Goal: Task Accomplishment & Management: Manage account settings

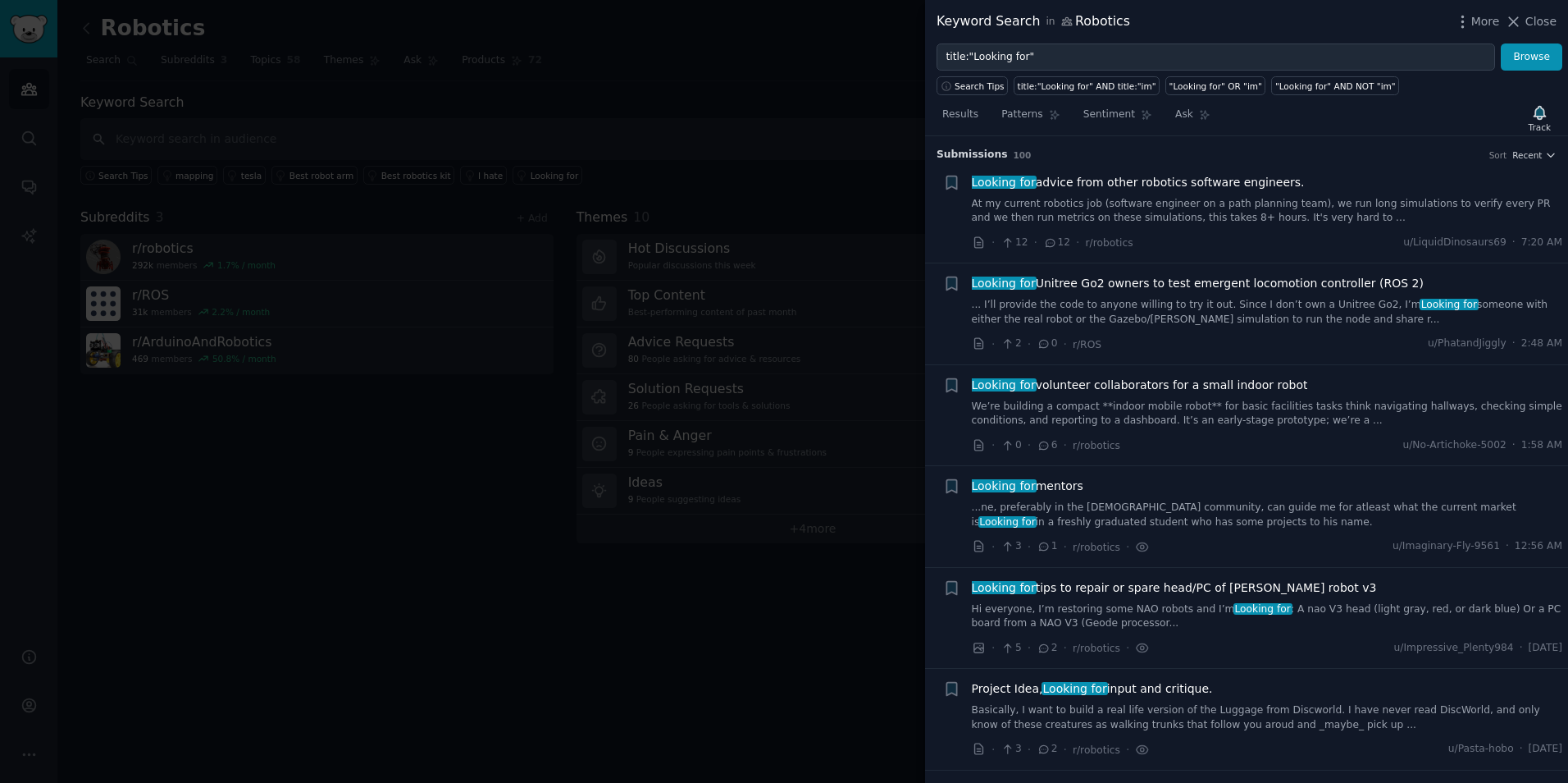
scroll to position [3593, 0]
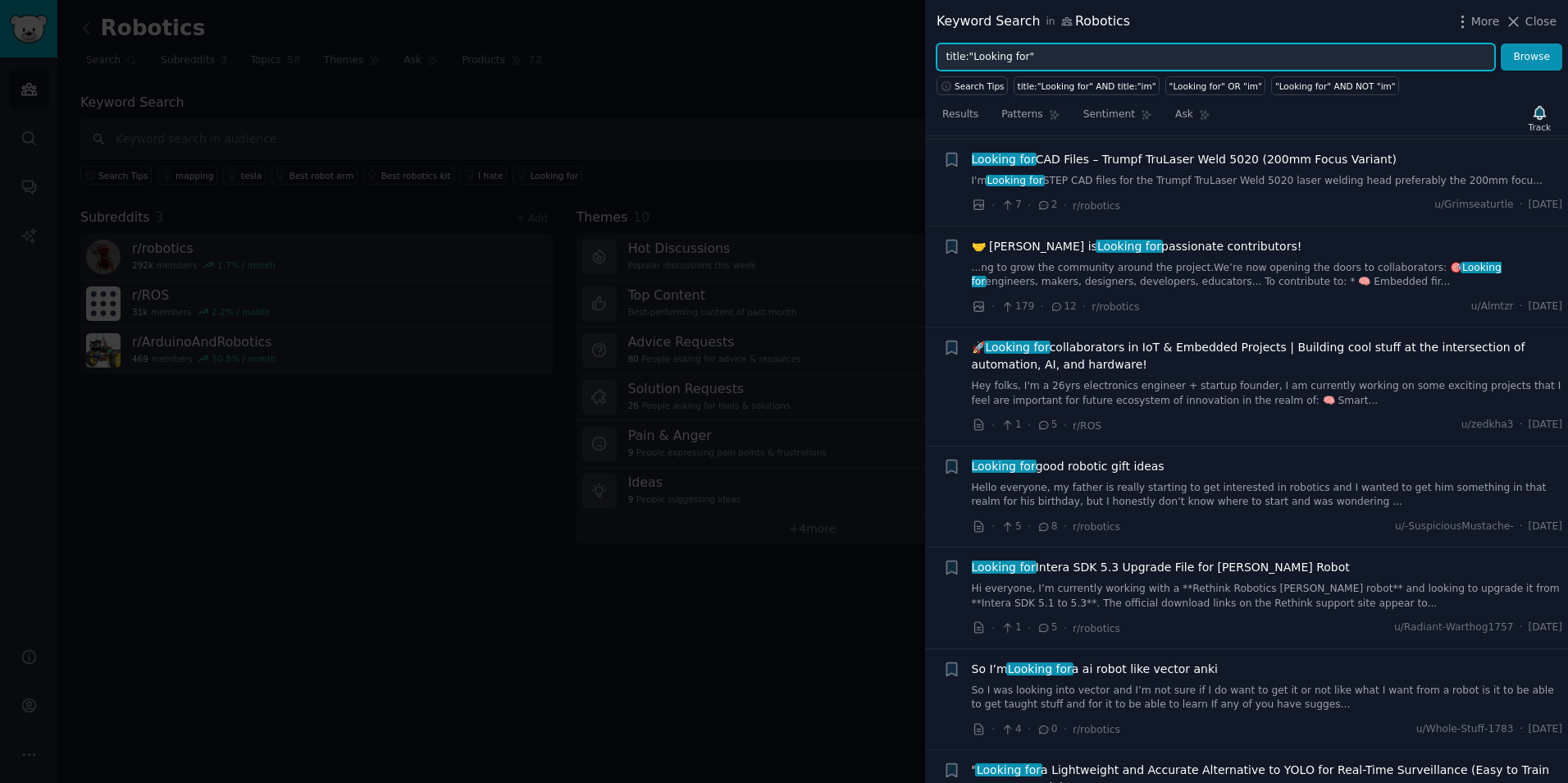
click at [1033, 46] on input "title:"Looking for"" at bounding box center [1216, 58] width 558 height 28
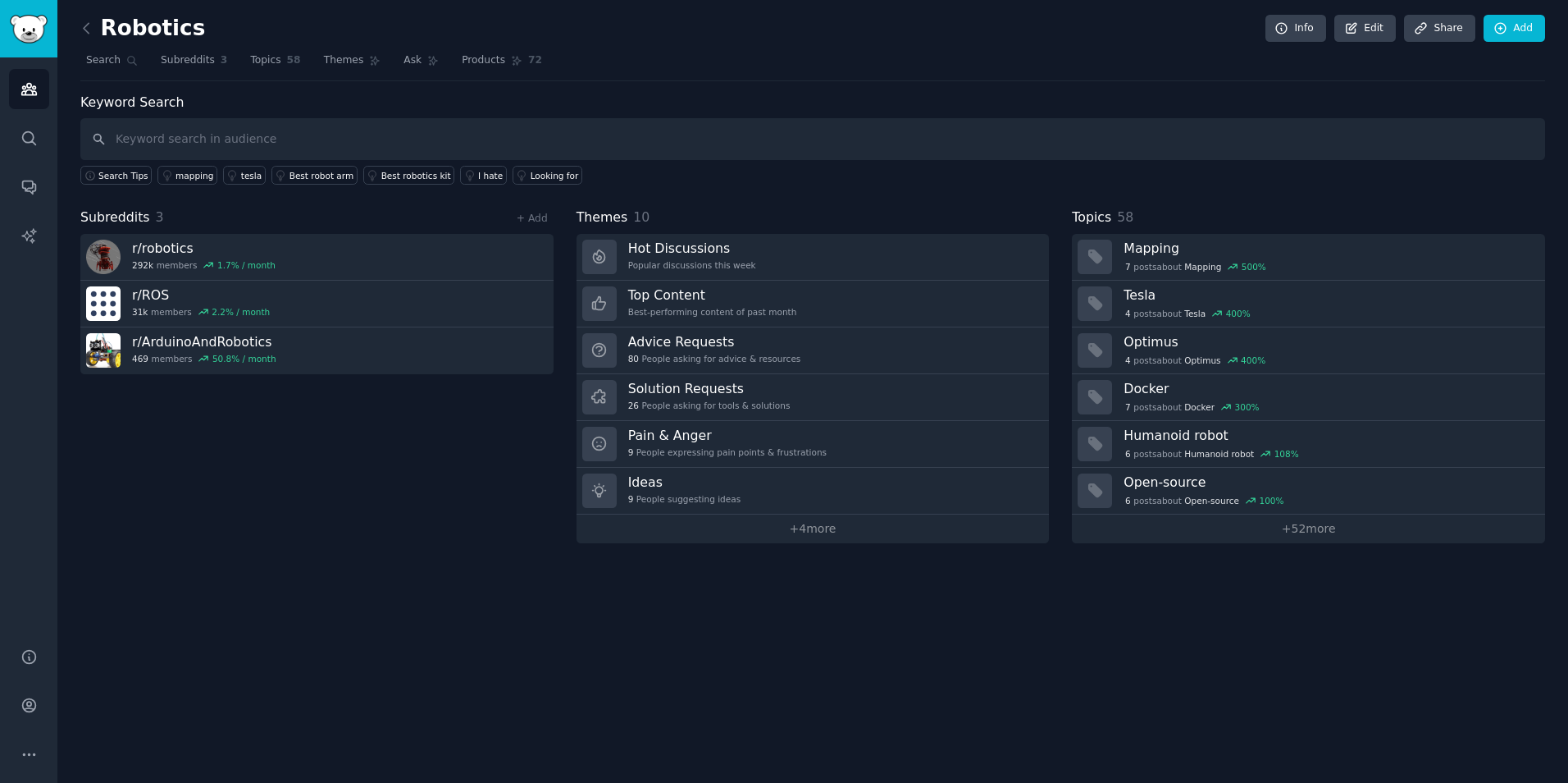
click at [763, 86] on div at bounding box center [784, 392] width 1568 height 783
click at [532, 214] on link "+ Add" at bounding box center [532, 218] width 32 height 11
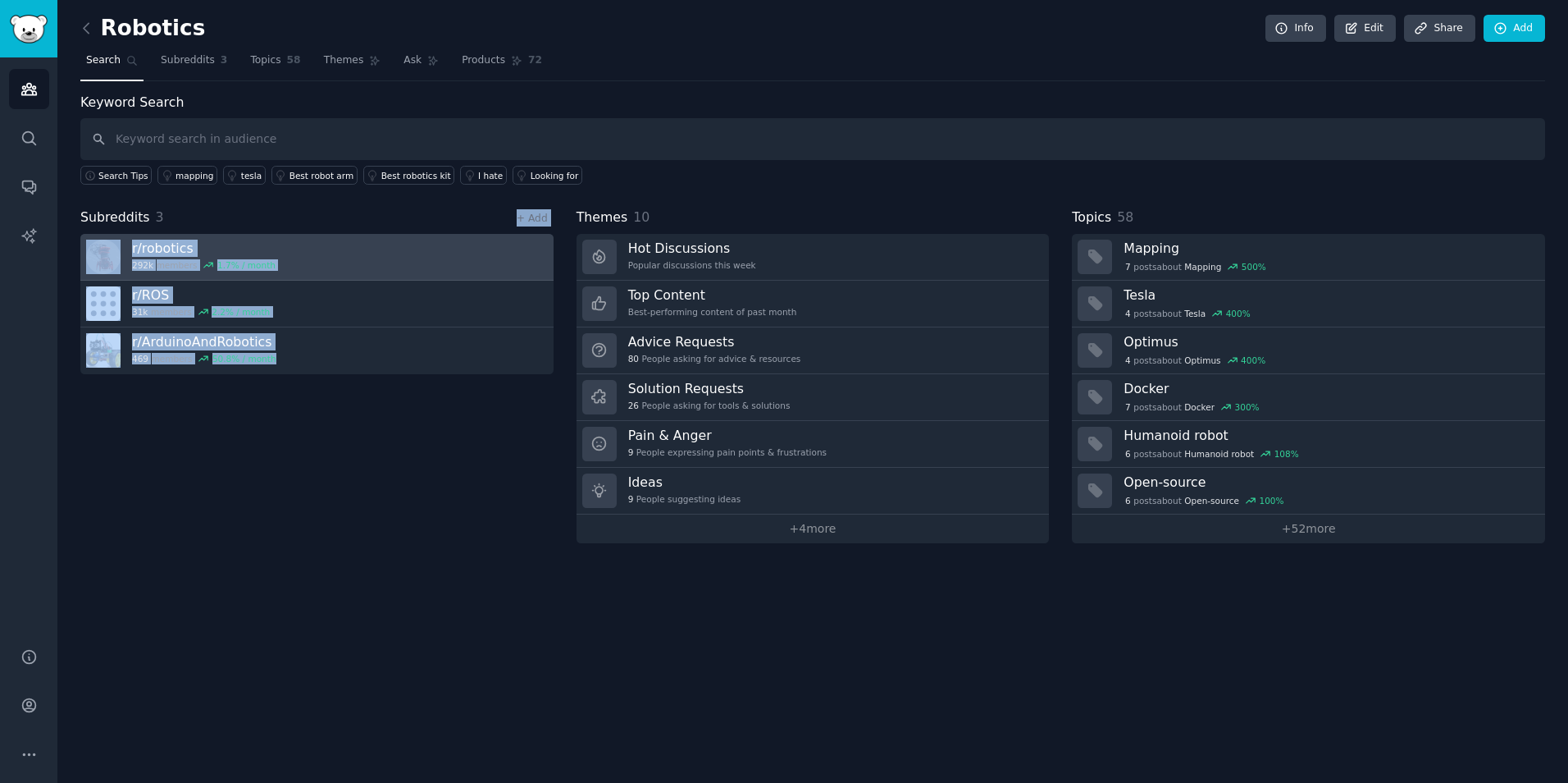
drag, startPoint x: 501, startPoint y: 291, endPoint x: 438, endPoint y: 233, distance: 85.6
click at [438, 233] on div "Subreddits 3 + Add r/ robotics 292k members 1.7 % / month r/ ROS 31k members 2.…" at bounding box center [317, 376] width 473 height 336
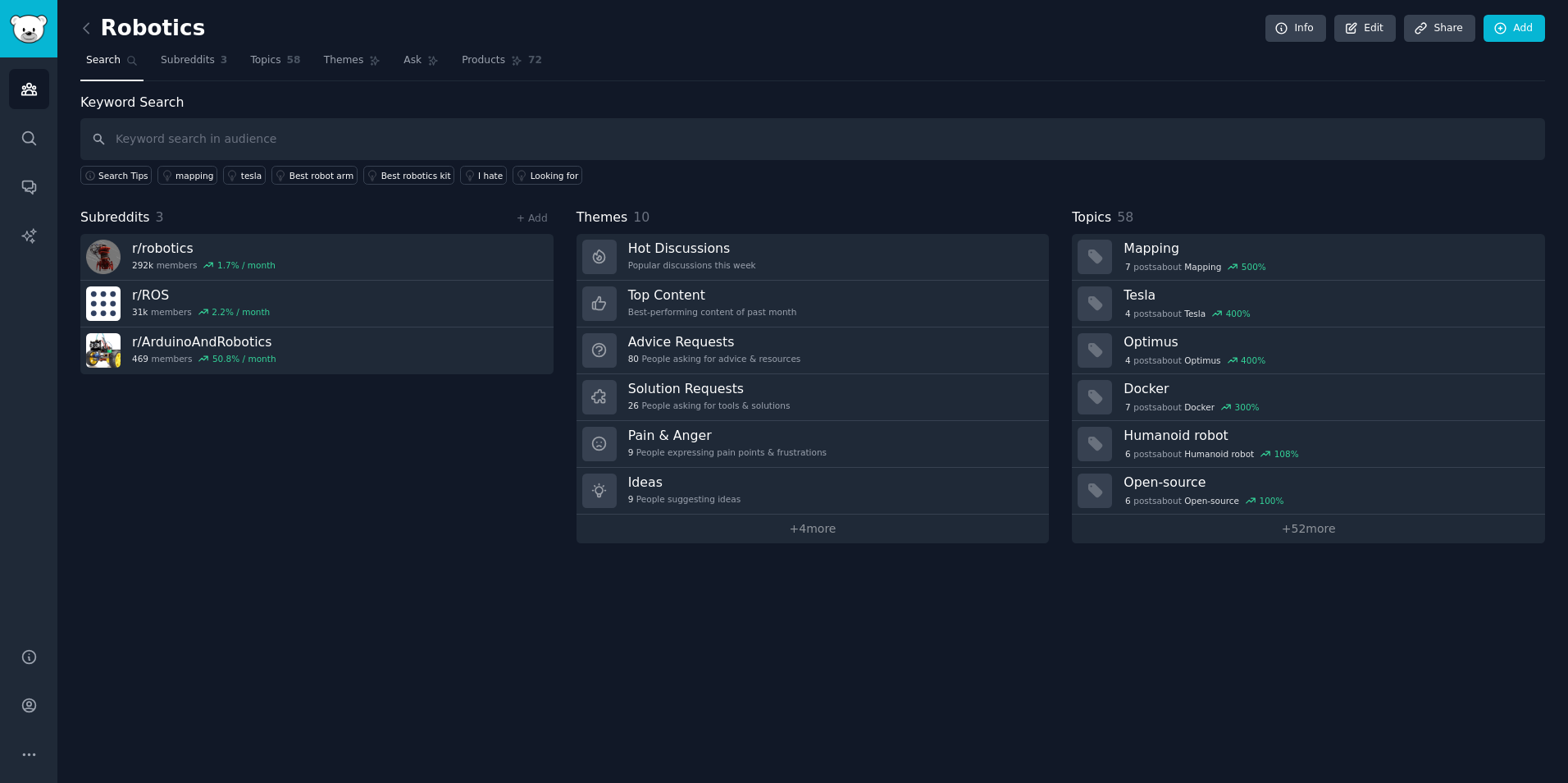
click at [293, 210] on div "Subreddits 3 + Add" at bounding box center [317, 218] width 473 height 20
click at [94, 39] on link at bounding box center [91, 29] width 20 height 26
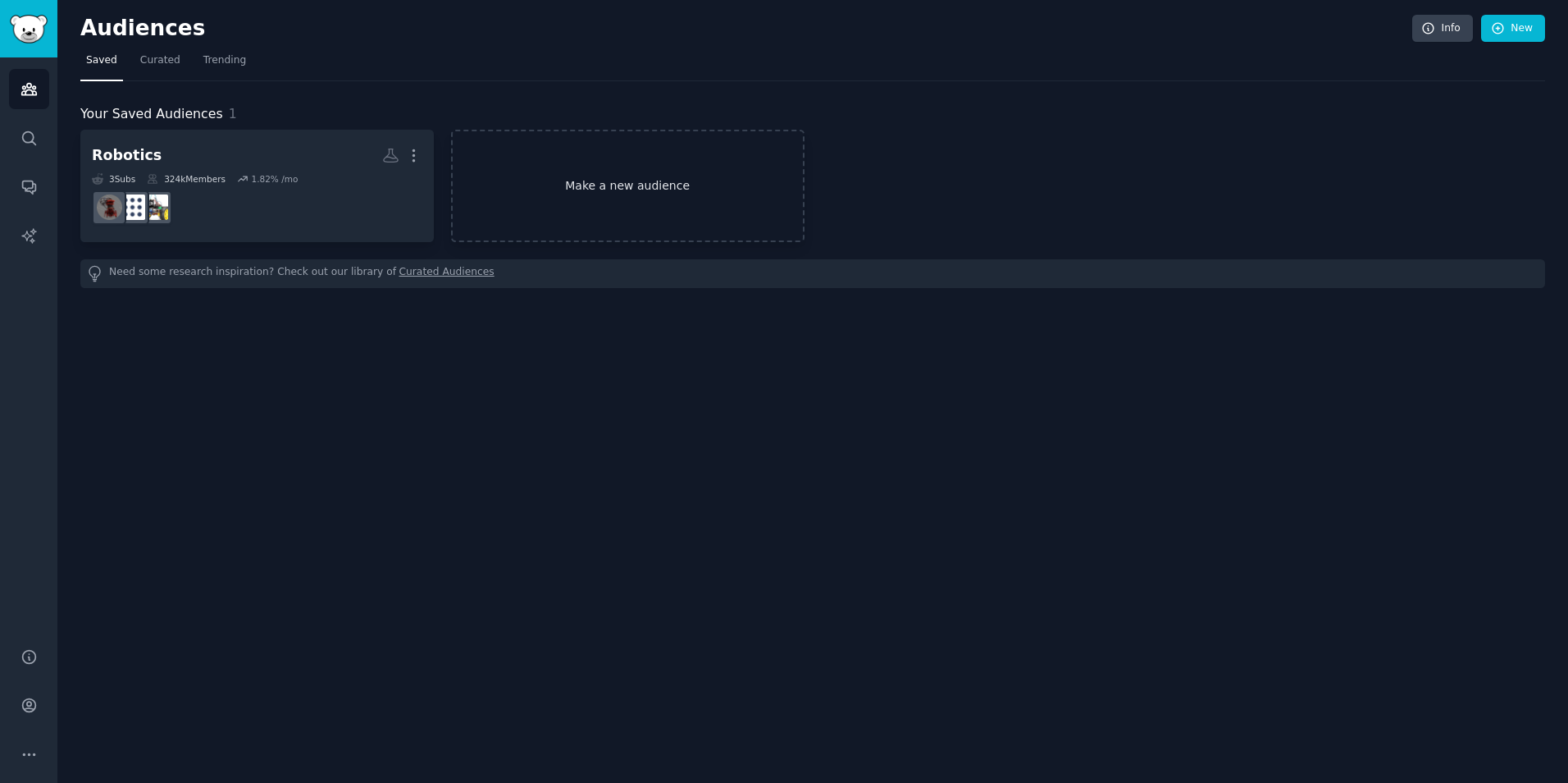
click at [527, 207] on link "Make a new audience" at bounding box center [627, 186] width 353 height 112
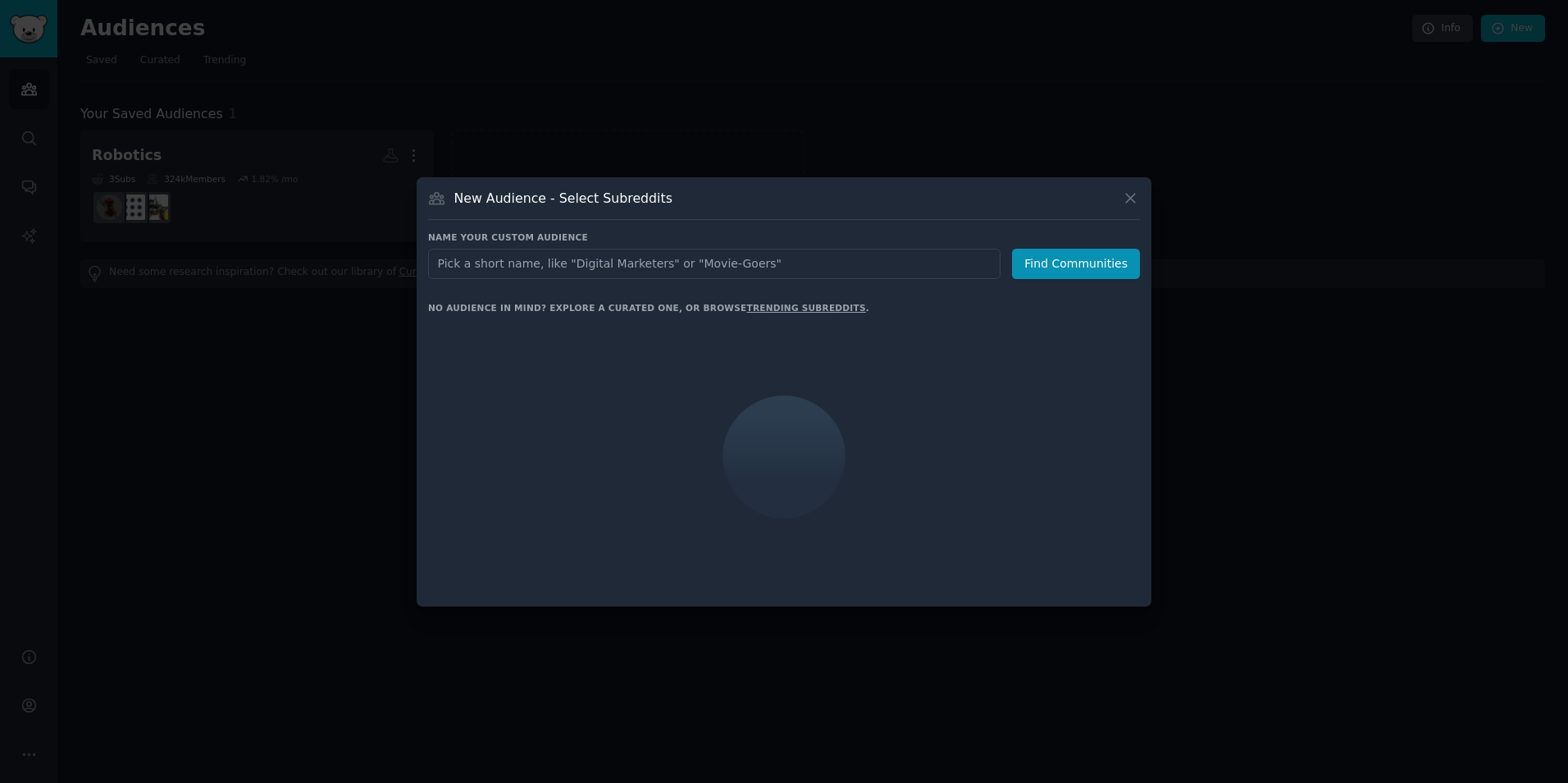
click at [649, 278] on input "text" at bounding box center [714, 263] width 572 height 31
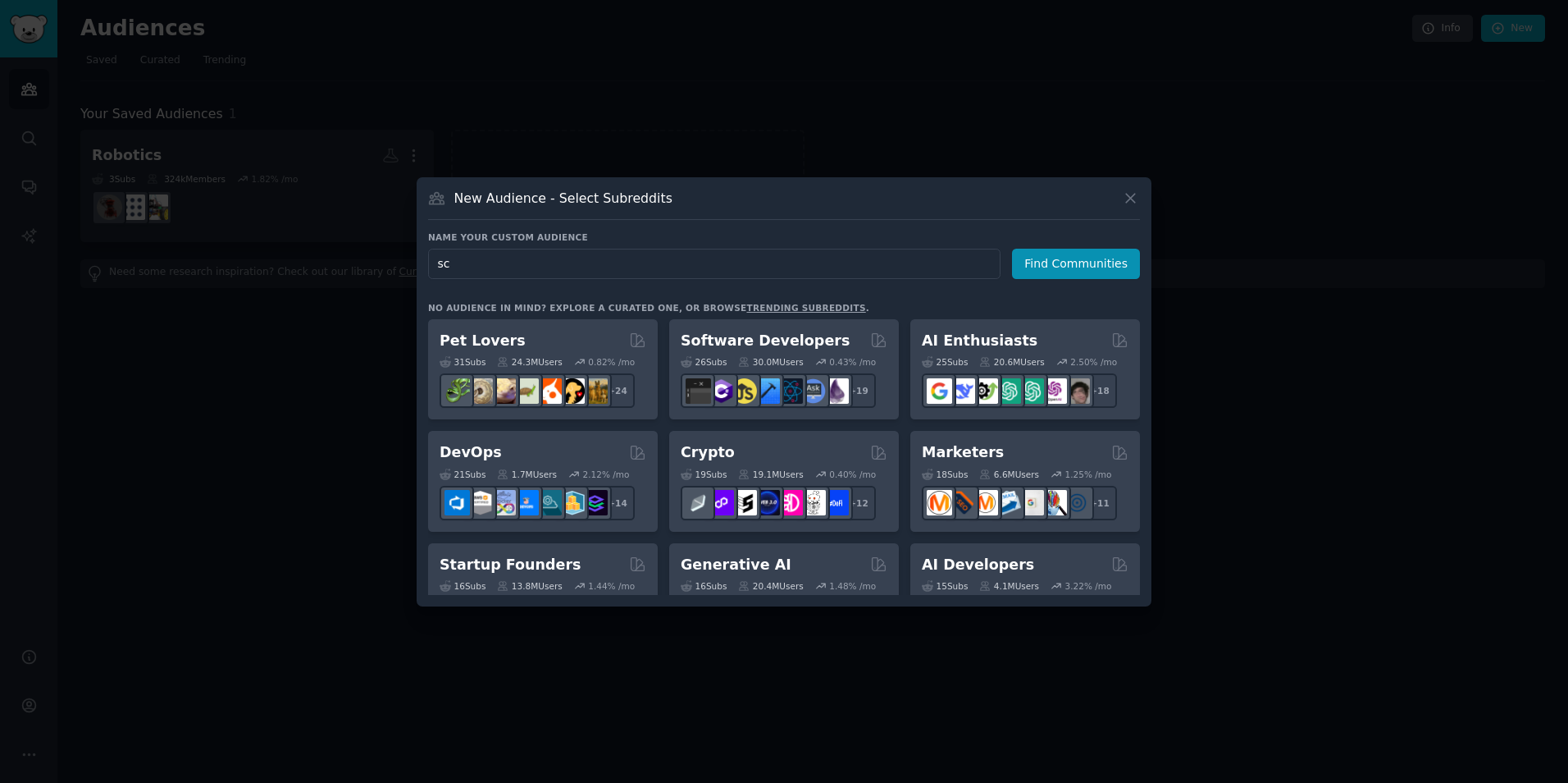
type input "s"
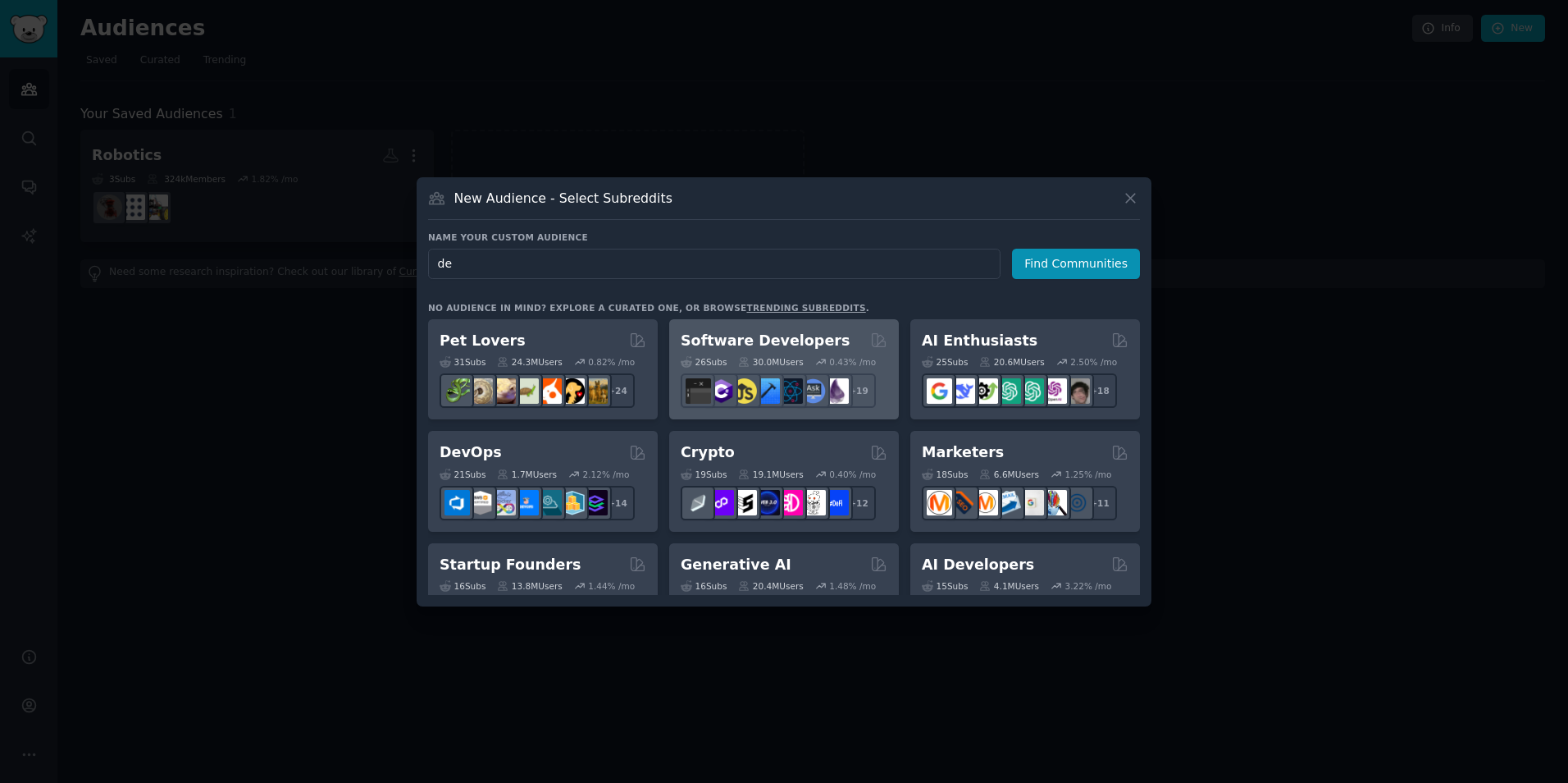
type input "d"
click at [791, 328] on div "Software Developers 26 Sub s 30.0M Users 0.43 % /mo r/reactnative + 19" at bounding box center [784, 369] width 230 height 101
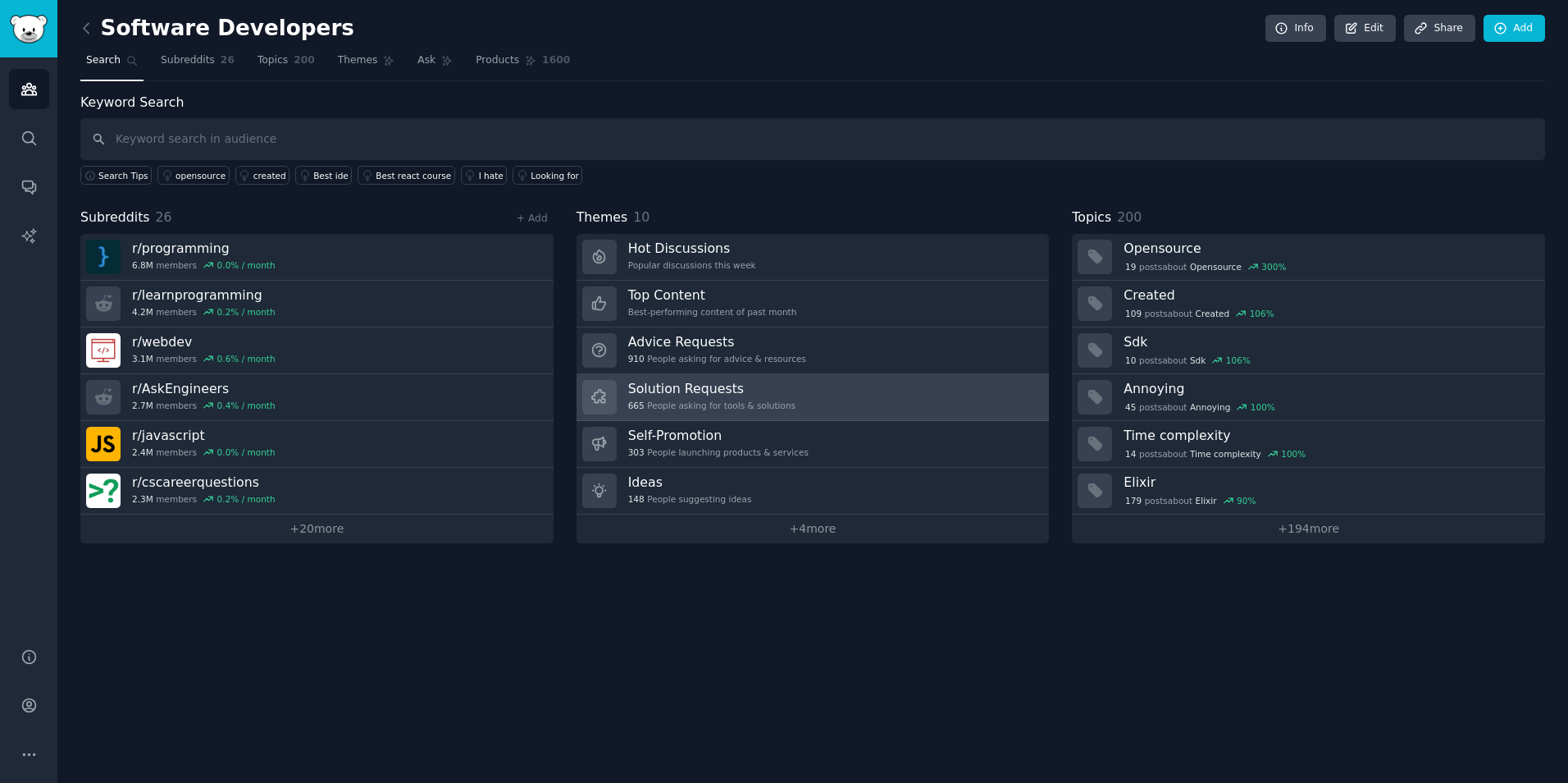
click at [870, 395] on link "Solution Requests 665 People asking for tools & solutions" at bounding box center [813, 397] width 473 height 46
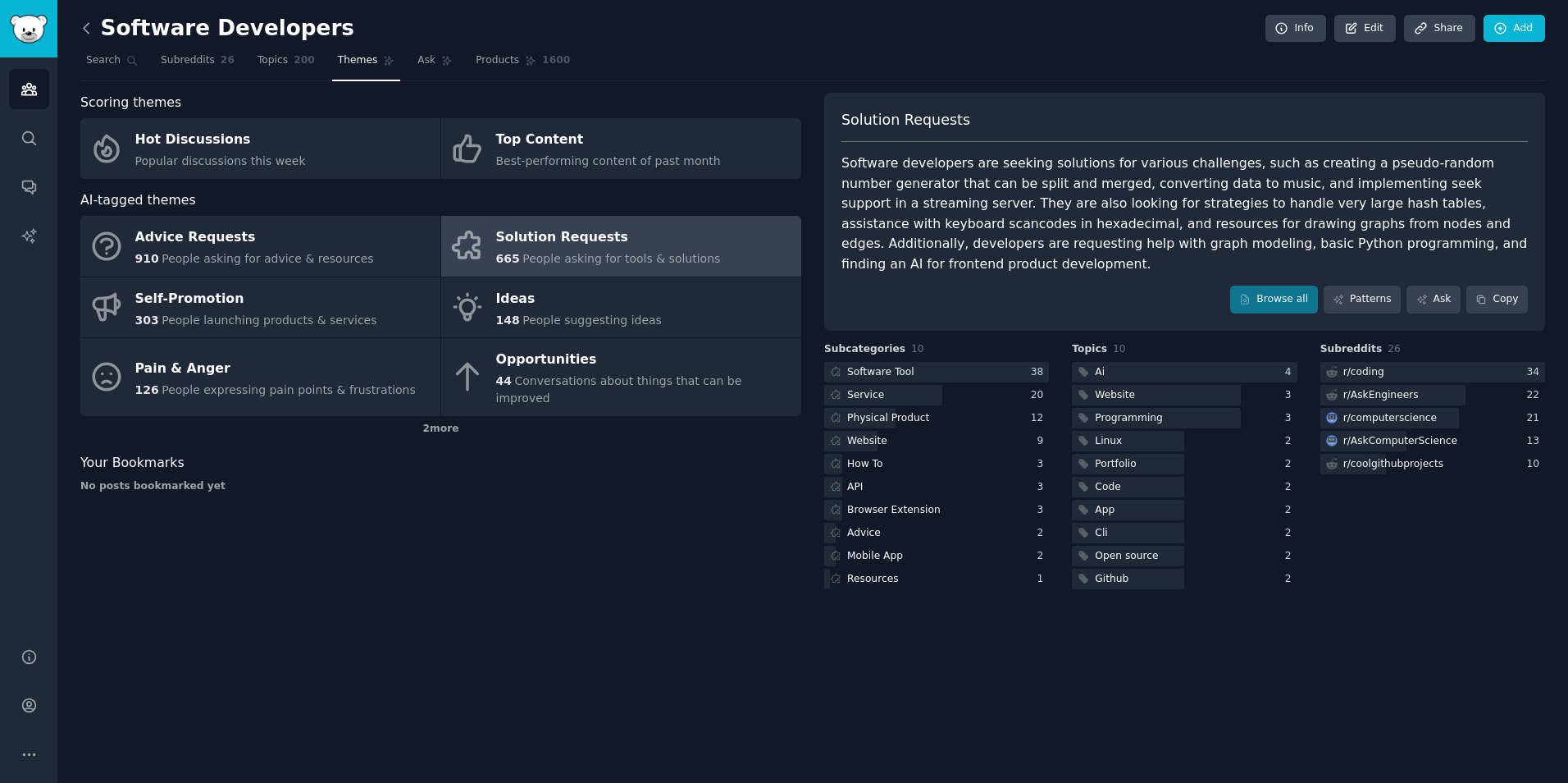
click at [95, 25] on icon at bounding box center [86, 28] width 18 height 18
